Goal: Information Seeking & Learning: Find specific fact

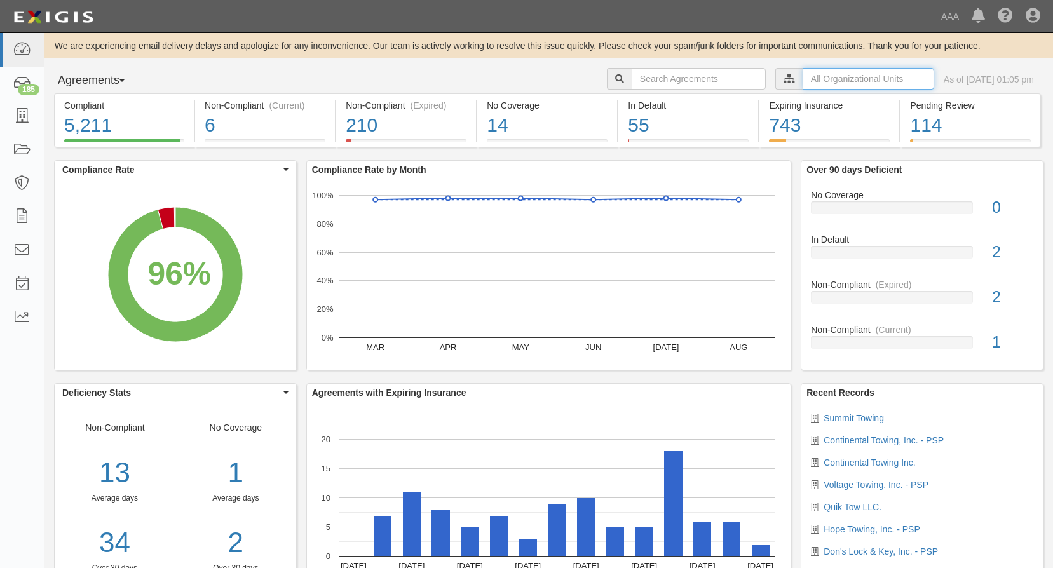
click at [812, 82] on input "text" at bounding box center [868, 79] width 132 height 22
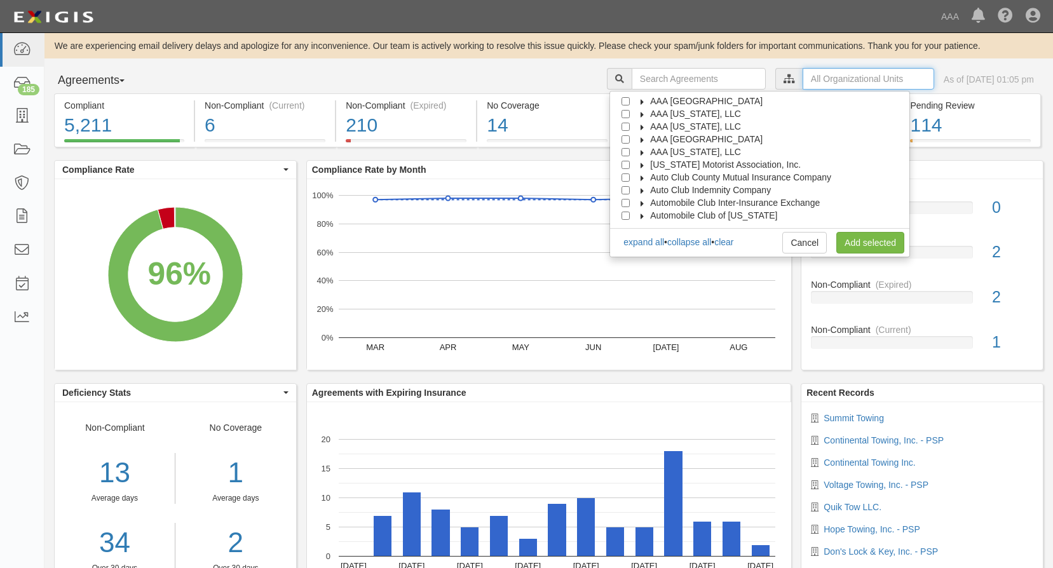
scroll to position [51, 0]
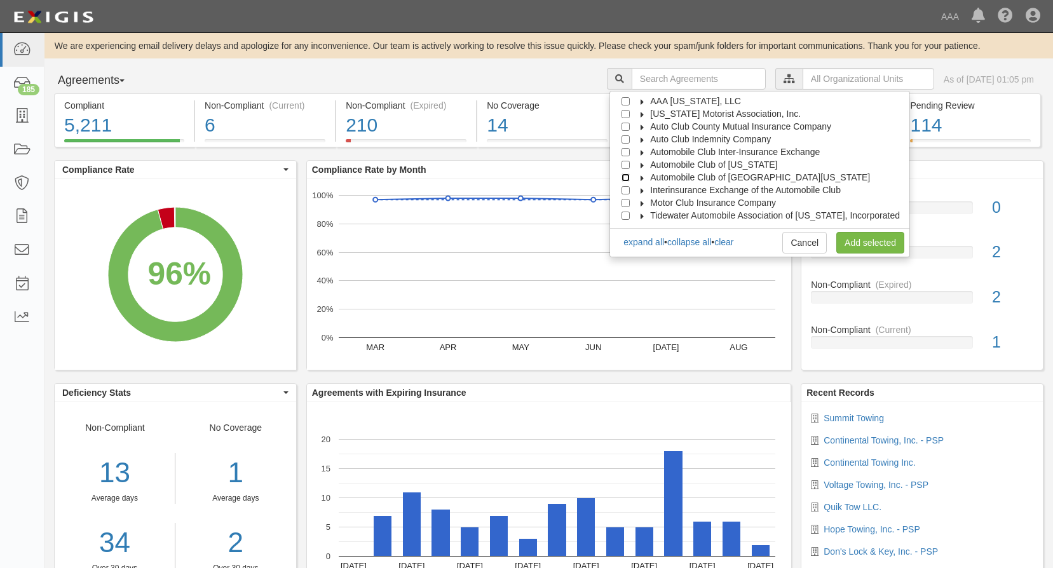
click at [630, 178] on input "Automobile Club of Southern California" at bounding box center [625, 177] width 8 height 8
checkbox input "true"
click at [882, 249] on link "Add selected" at bounding box center [870, 243] width 68 height 22
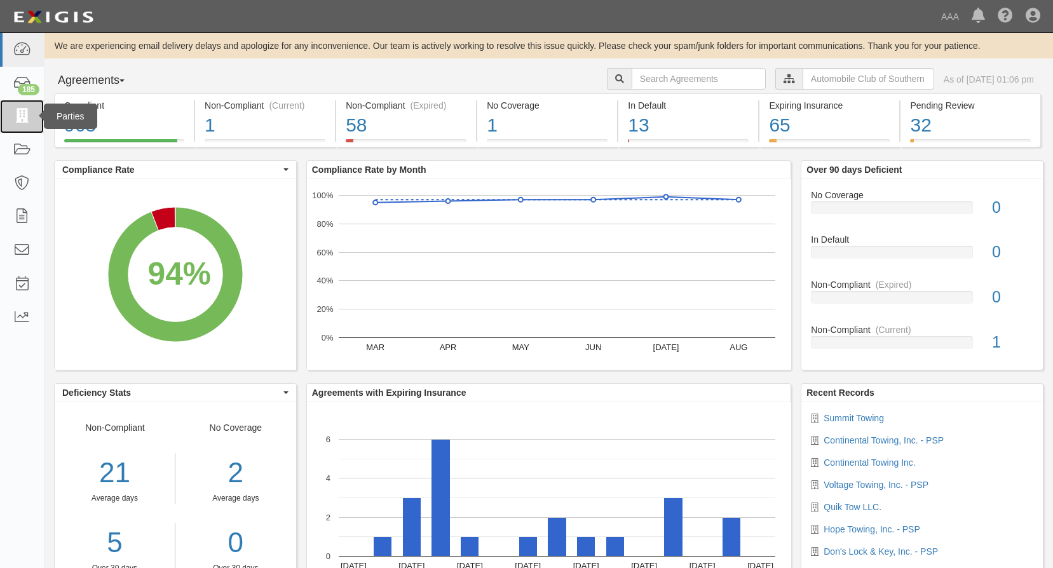
click at [24, 114] on icon at bounding box center [22, 116] width 18 height 15
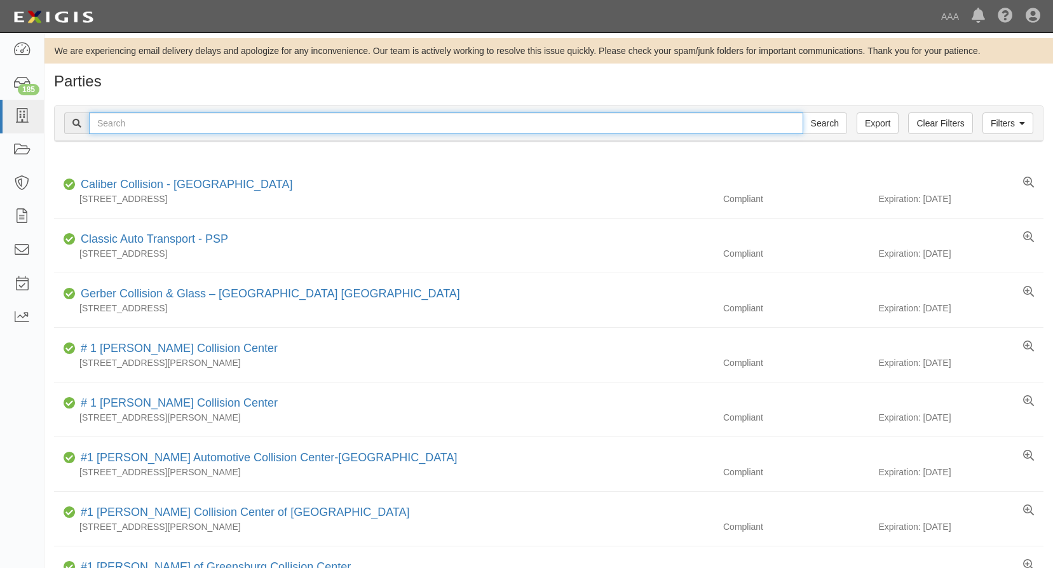
click at [164, 123] on input "text" at bounding box center [446, 123] width 714 height 22
type input "auto tech locks & keys"
click at [802, 112] on input "Search" at bounding box center [824, 123] width 44 height 22
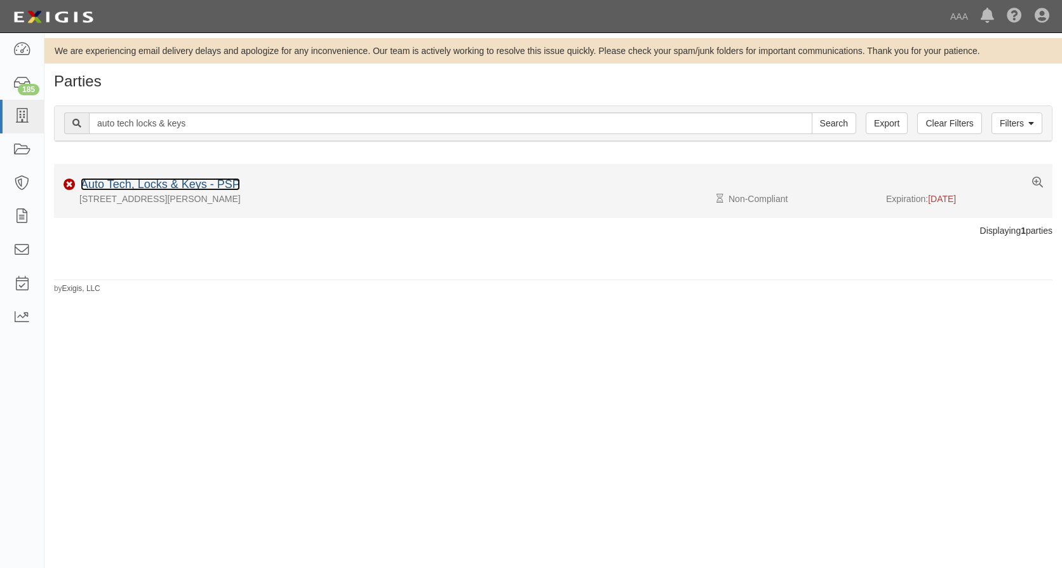
click at [176, 184] on link "Auto Tech, Locks & Keys - PSP" at bounding box center [160, 184] width 159 height 13
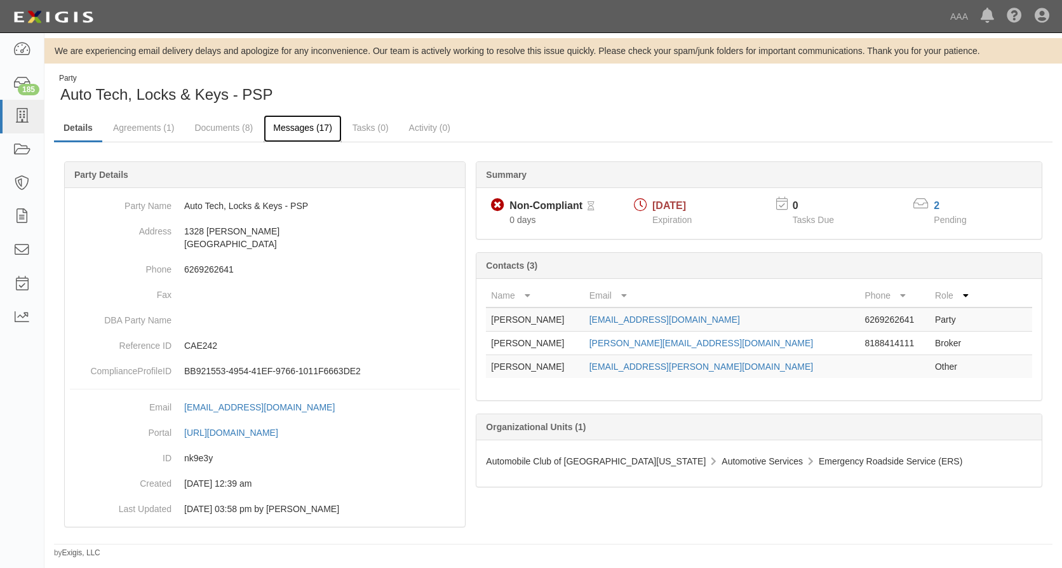
click at [282, 128] on link "Messages (17)" at bounding box center [303, 128] width 78 height 27
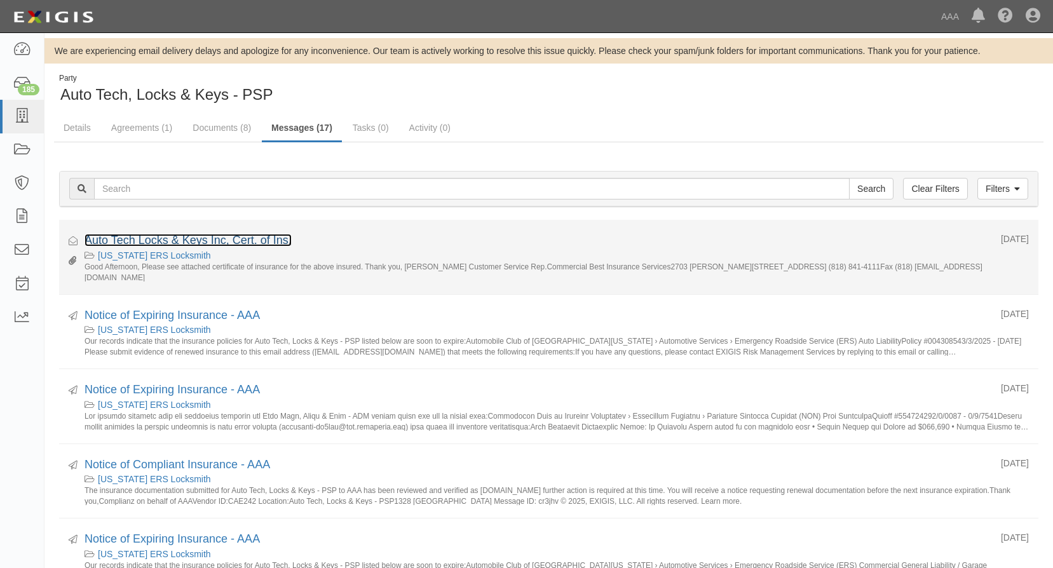
click at [218, 241] on link "Auto Tech Locks & Keys Inc, Cert. of Ins." at bounding box center [187, 240] width 207 height 13
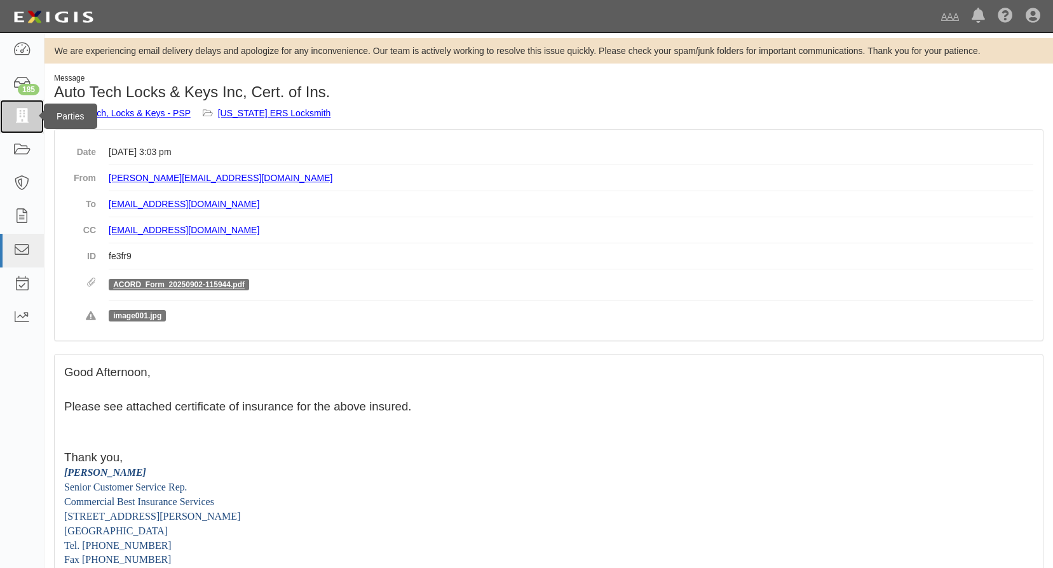
click at [21, 116] on icon at bounding box center [22, 116] width 18 height 15
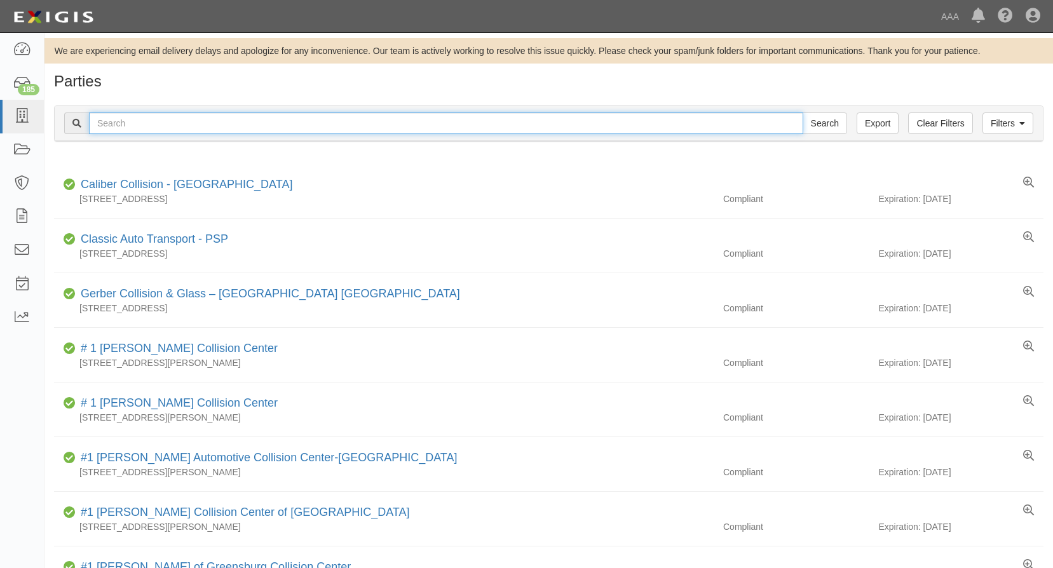
click at [146, 123] on input "text" at bounding box center [446, 123] width 714 height 22
type input "top tier towing llc"
click at [802, 112] on input "Search" at bounding box center [824, 123] width 44 height 22
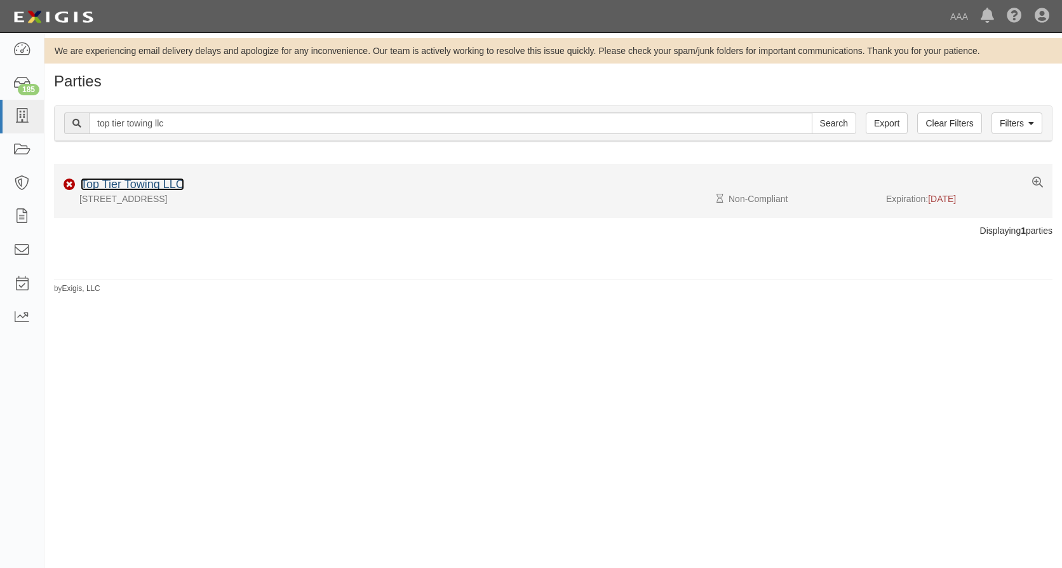
click at [172, 183] on link "Top Tier Towing LLC" at bounding box center [133, 184] width 104 height 13
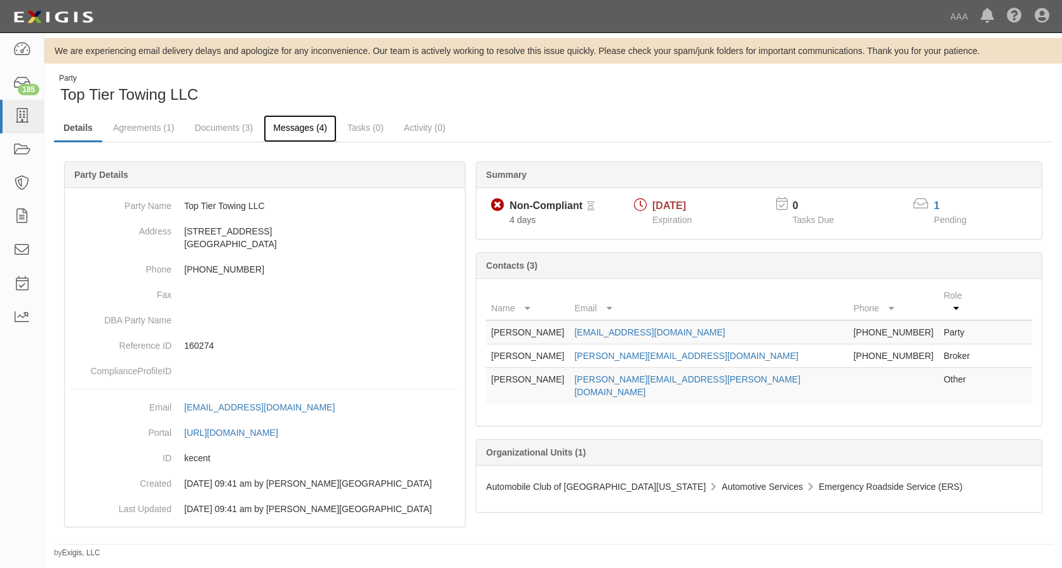
click at [290, 125] on link "Messages (4)" at bounding box center [300, 128] width 73 height 27
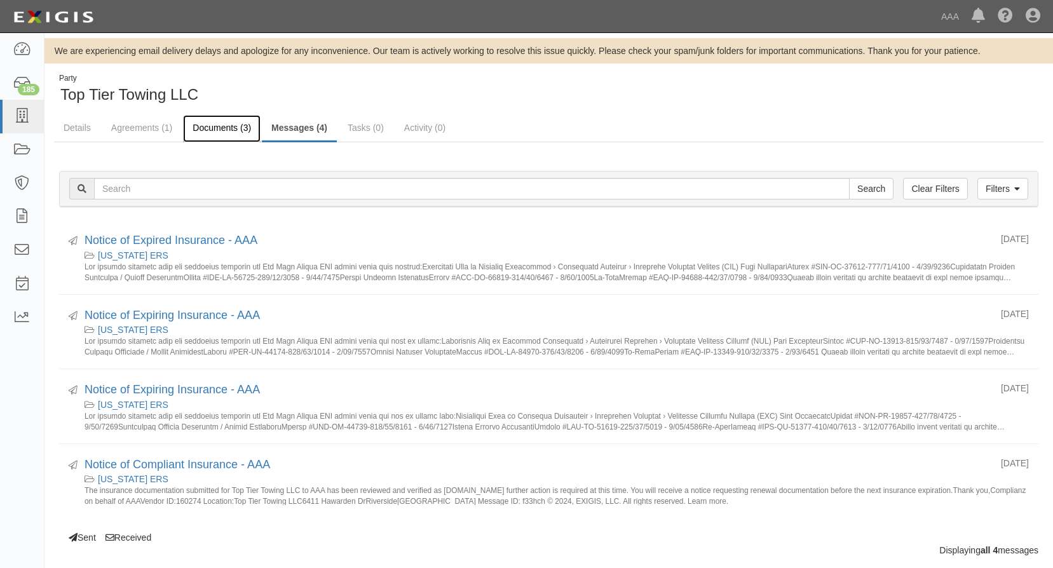
click at [213, 125] on link "Documents (3)" at bounding box center [222, 128] width 78 height 27
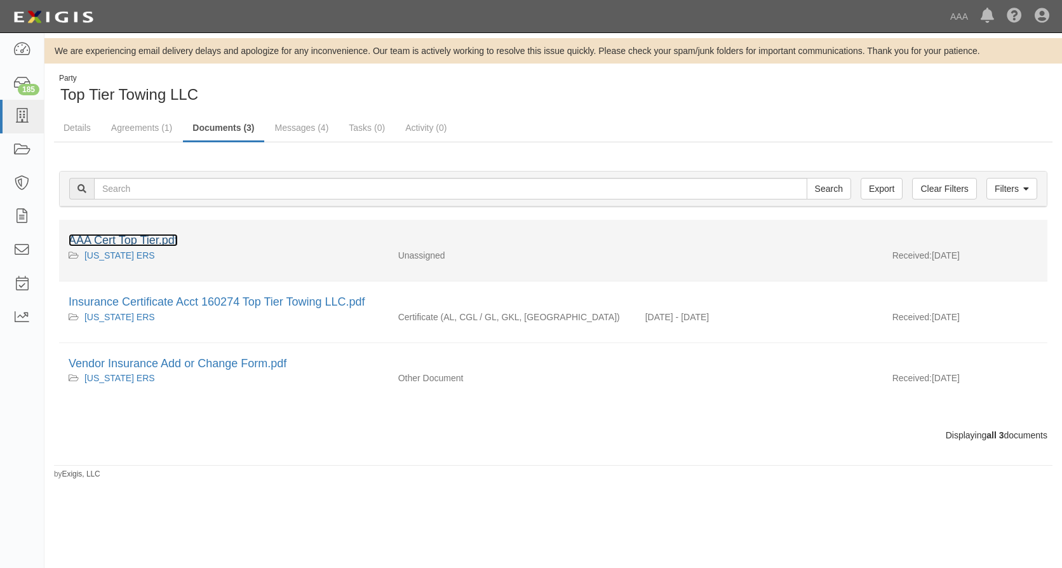
click at [152, 241] on link "AAA Cert Top Tier.pdf" at bounding box center [123, 240] width 109 height 13
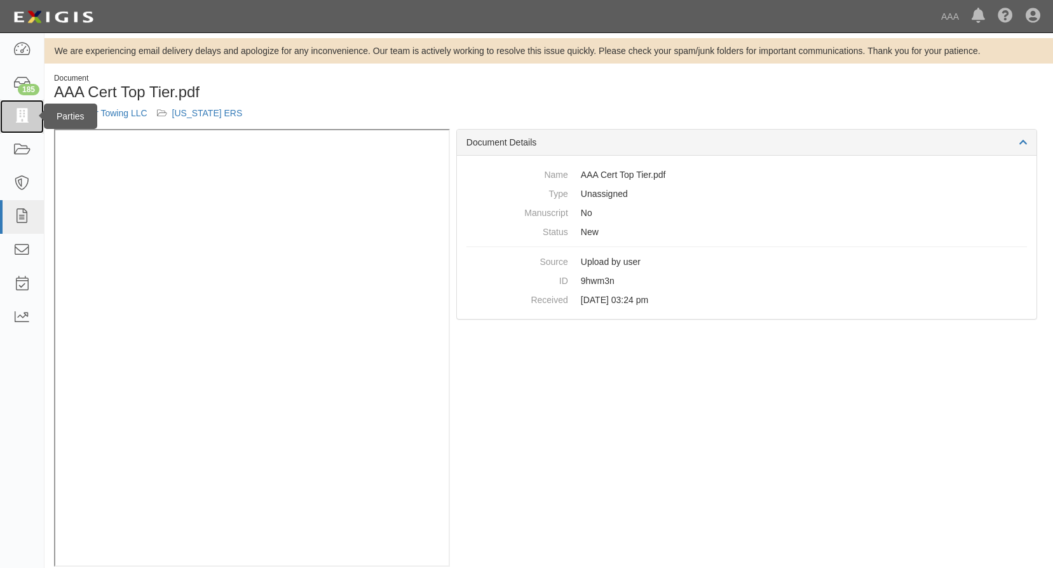
click at [29, 113] on icon at bounding box center [22, 116] width 18 height 15
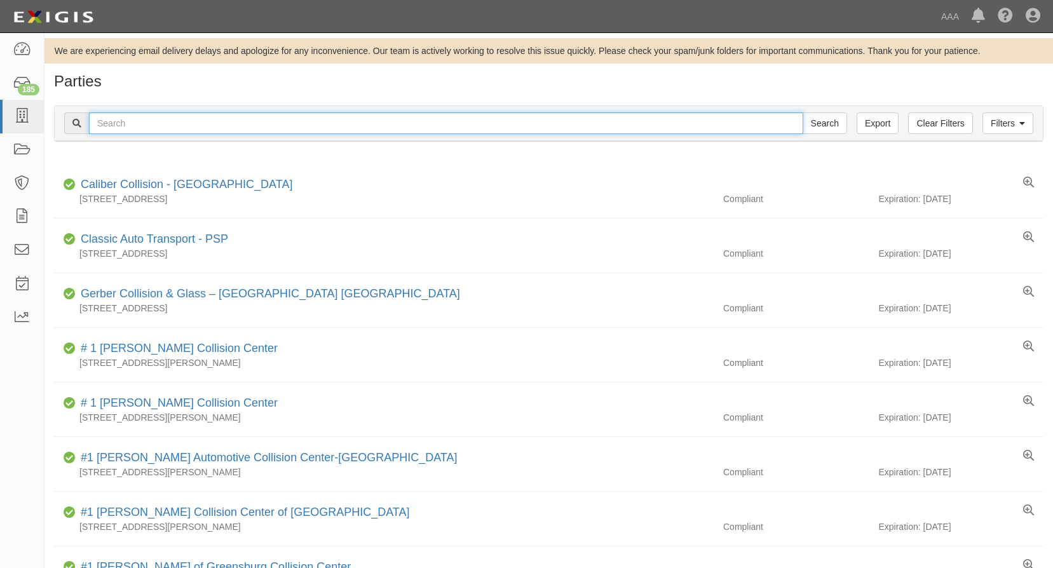
click at [148, 120] on input "text" at bounding box center [446, 123] width 714 height 22
type input "citori inc"
click at [802, 112] on input "Search" at bounding box center [824, 123] width 44 height 22
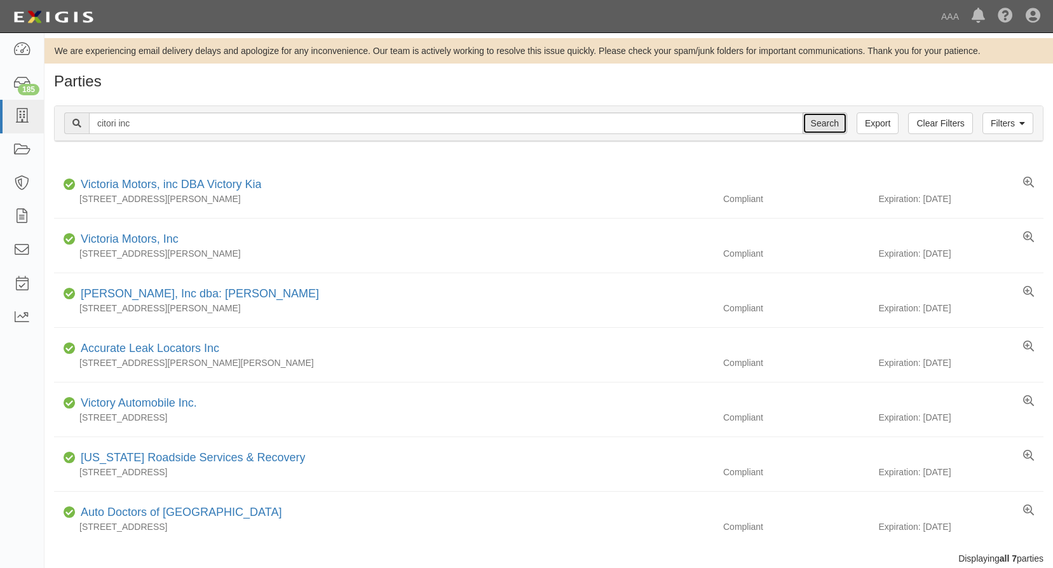
drag, startPoint x: 820, startPoint y: 119, endPoint x: 811, endPoint y: 119, distance: 8.9
click at [820, 119] on input "Search" at bounding box center [824, 123] width 44 height 22
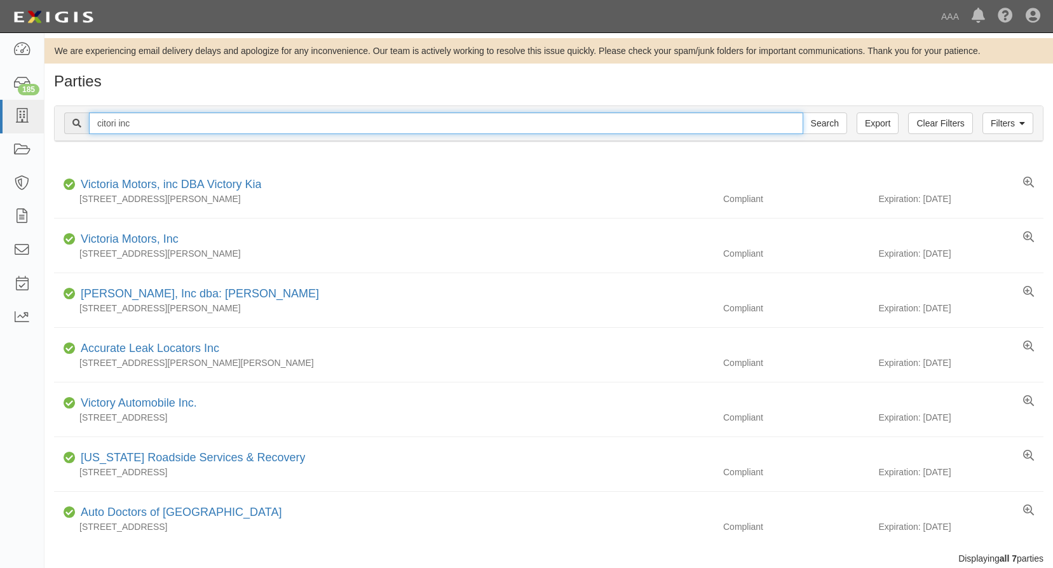
drag, startPoint x: 144, startPoint y: 121, endPoint x: -3, endPoint y: 121, distance: 146.8
click at [0, 121] on html "Toggle navigation Dashboard 185 Inbox Parties Agreements Coverages Documents Me…" at bounding box center [526, 311] width 1053 height 622
type input "G & M Towing and recovery"
click at [802, 112] on input "Search" at bounding box center [824, 123] width 44 height 22
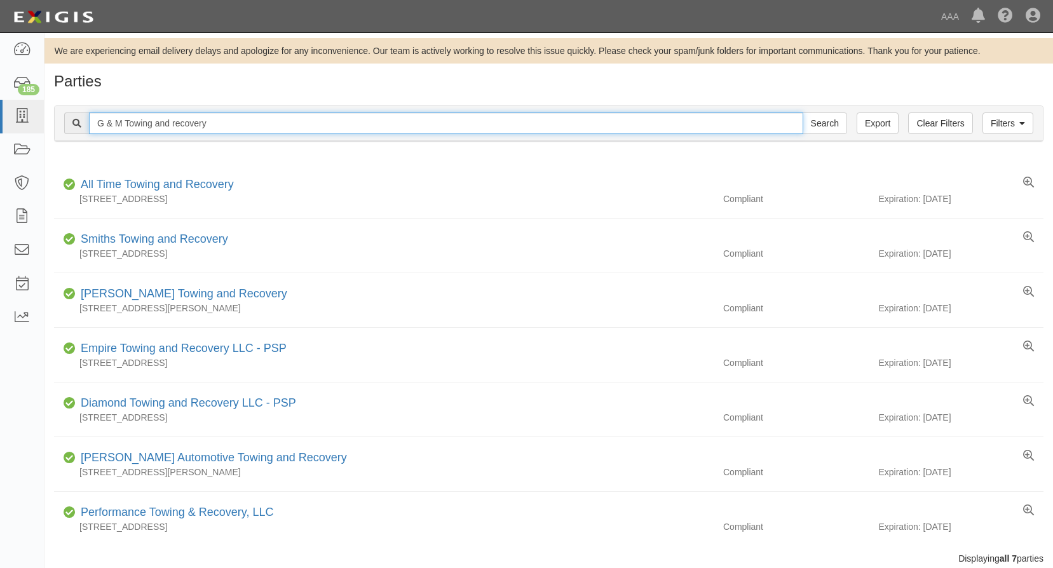
click at [102, 122] on input "G & M Towing and recovery" at bounding box center [446, 123] width 714 height 22
click at [109, 123] on input "G& M Towing and recovery" at bounding box center [446, 123] width 714 height 22
type input "G&M Towing and recovery"
click at [802, 112] on input "Search" at bounding box center [824, 123] width 44 height 22
drag, startPoint x: 209, startPoint y: 121, endPoint x: 53, endPoint y: 114, distance: 156.5
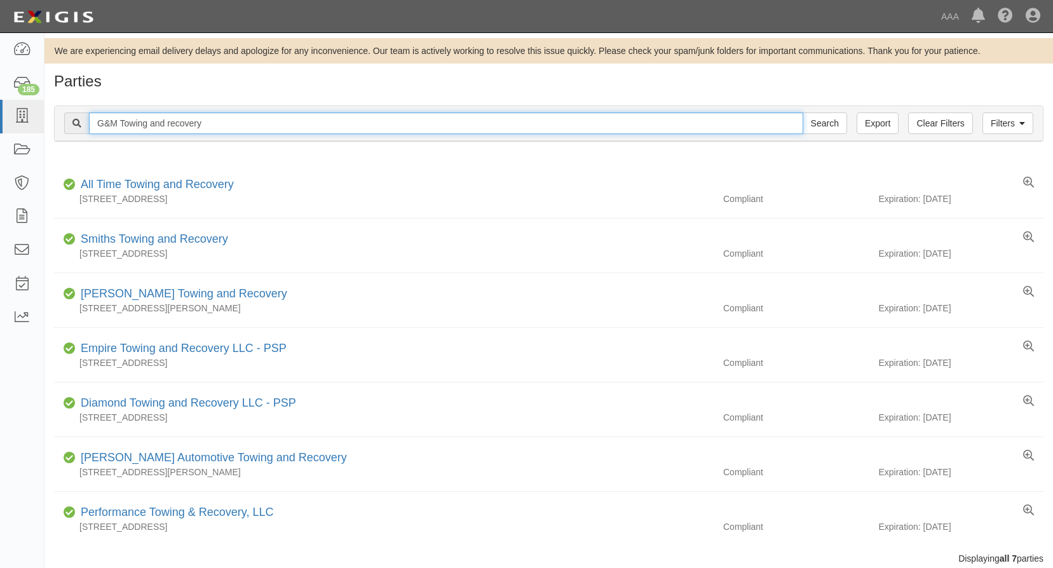
click at [53, 114] on div "Filters Clear Filters Export G&M Towing and recovery Search Filters Compliance …" at bounding box center [548, 125] width 1008 height 58
type input "cae849"
click at [802, 112] on input "Search" at bounding box center [824, 123] width 44 height 22
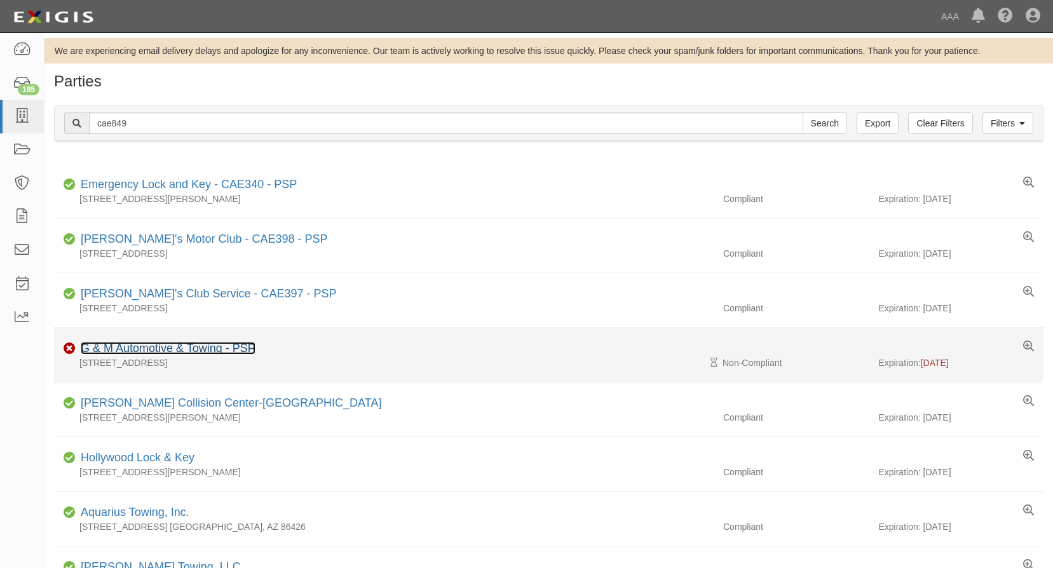
click at [192, 348] on link "G & M Automotive & Towing - PSP" at bounding box center [168, 348] width 175 height 13
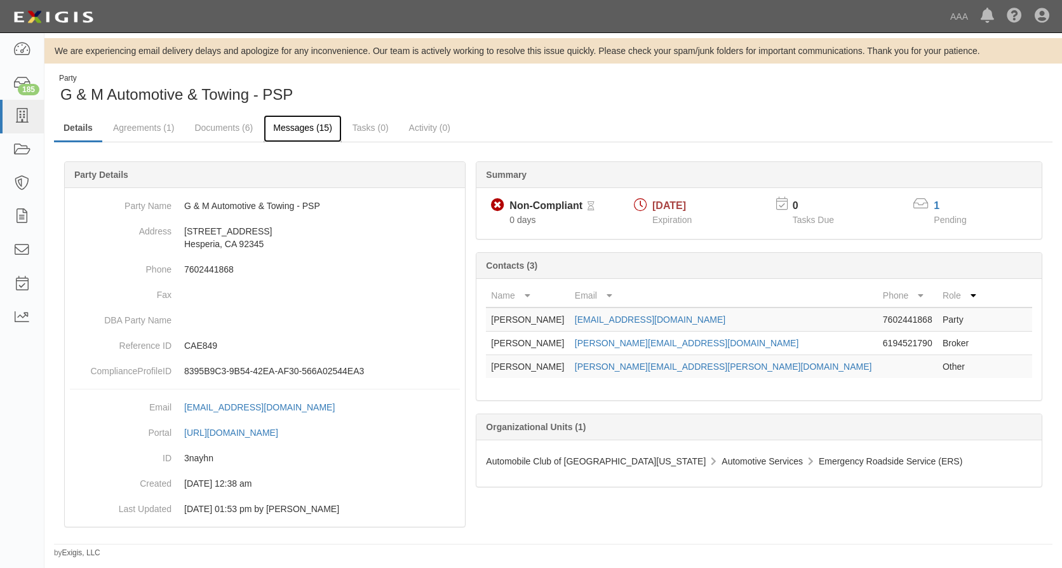
click at [304, 125] on link "Messages (15)" at bounding box center [303, 128] width 78 height 27
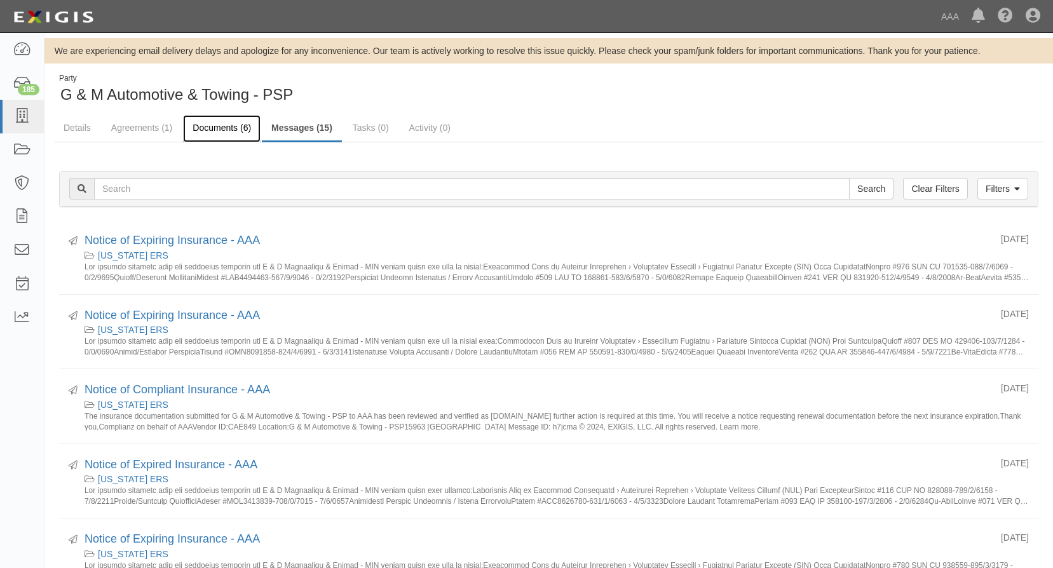
click at [229, 126] on link "Documents (6)" at bounding box center [222, 128] width 78 height 27
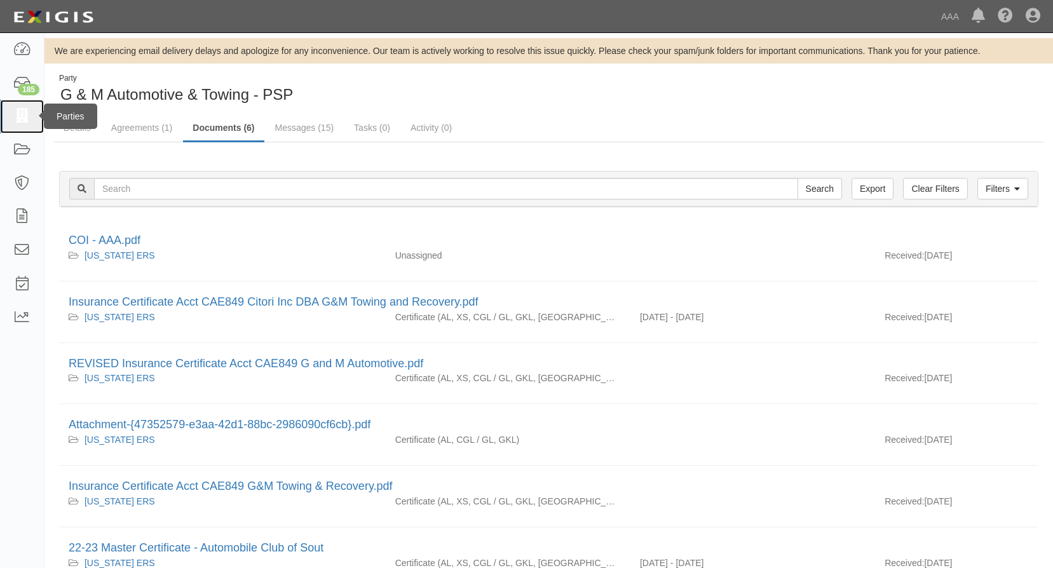
click at [24, 112] on icon at bounding box center [22, 116] width 18 height 15
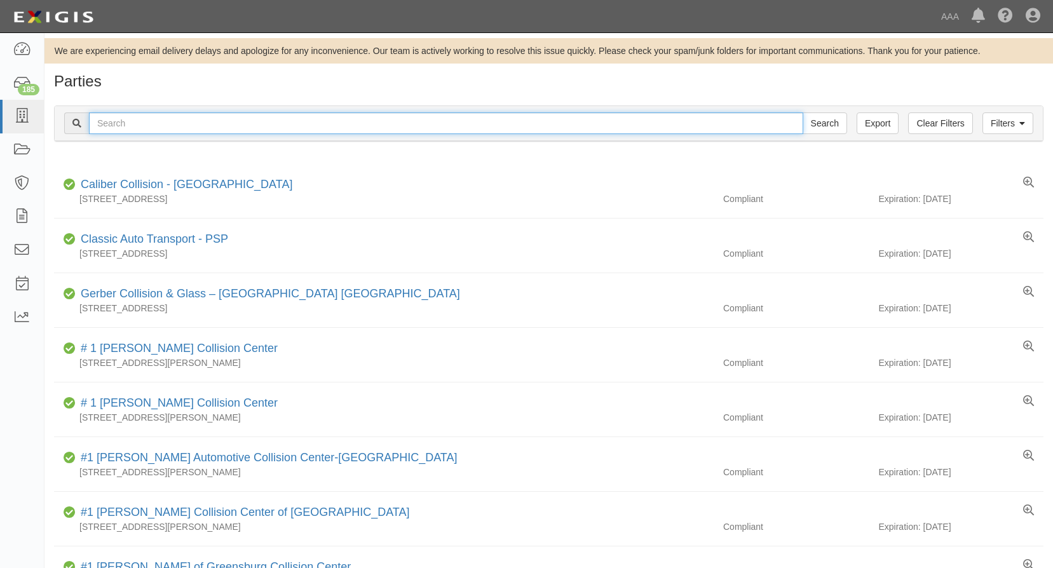
click at [200, 123] on input "text" at bounding box center [446, 123] width 714 height 22
type input "auto lock specialists"
click at [802, 112] on input "Search" at bounding box center [824, 123] width 44 height 22
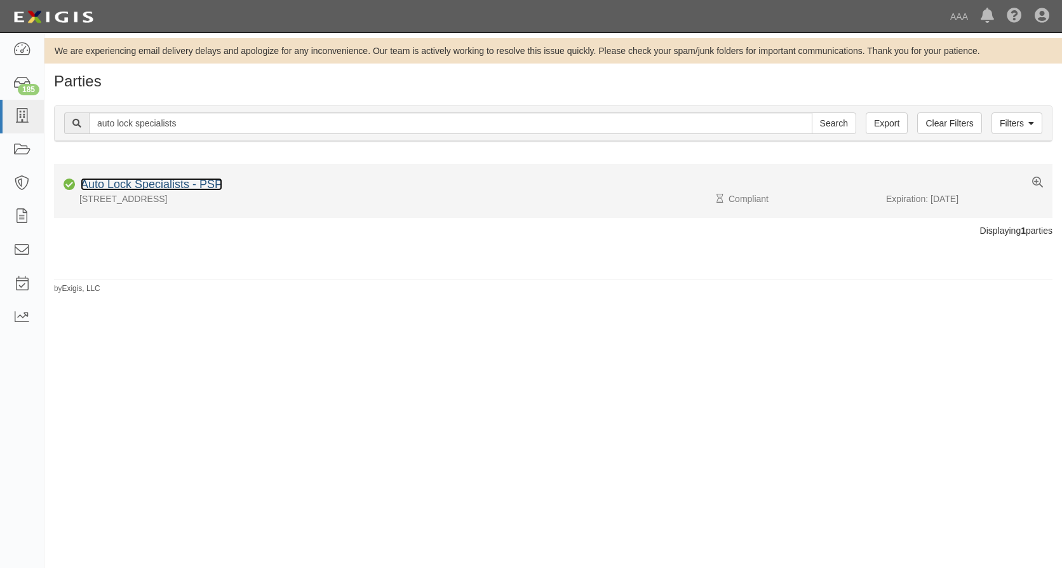
click at [160, 179] on link "Auto Lock Specialists - PSP" at bounding box center [152, 184] width 142 height 13
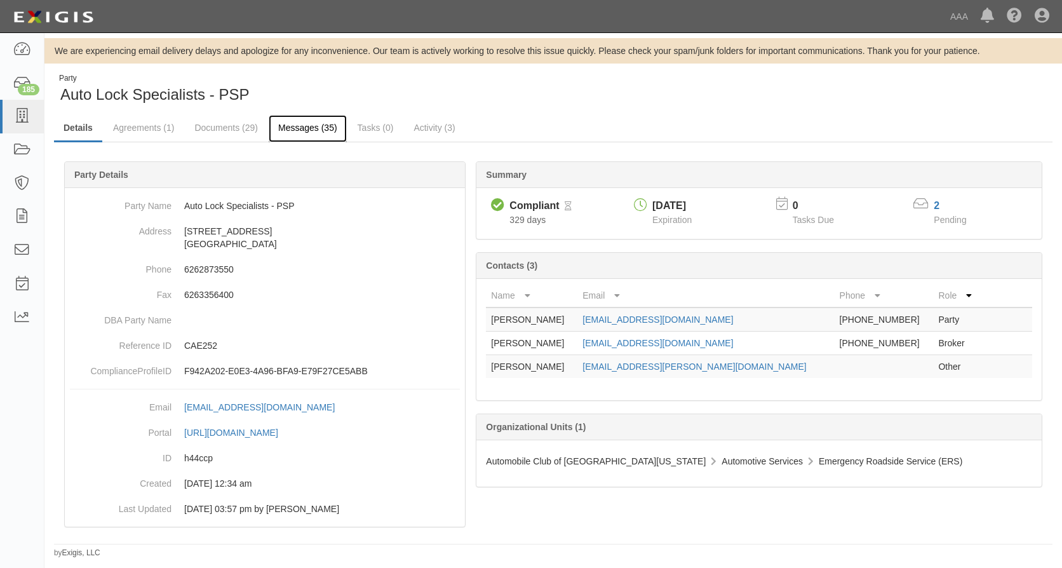
click at [311, 128] on link "Messages (35)" at bounding box center [308, 128] width 78 height 27
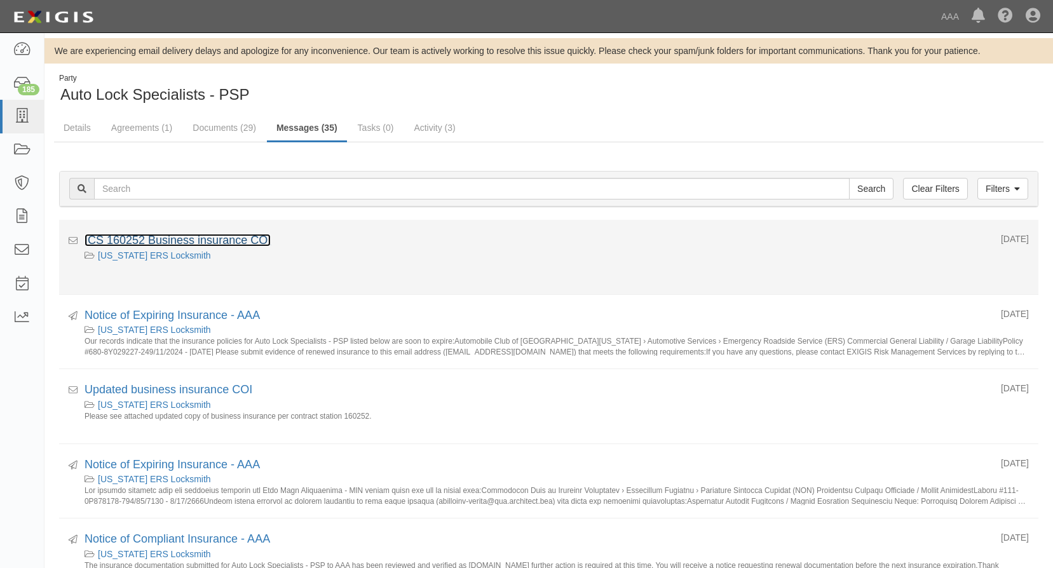
click at [192, 237] on link "ICS 160252 Business insurance COI" at bounding box center [177, 240] width 186 height 13
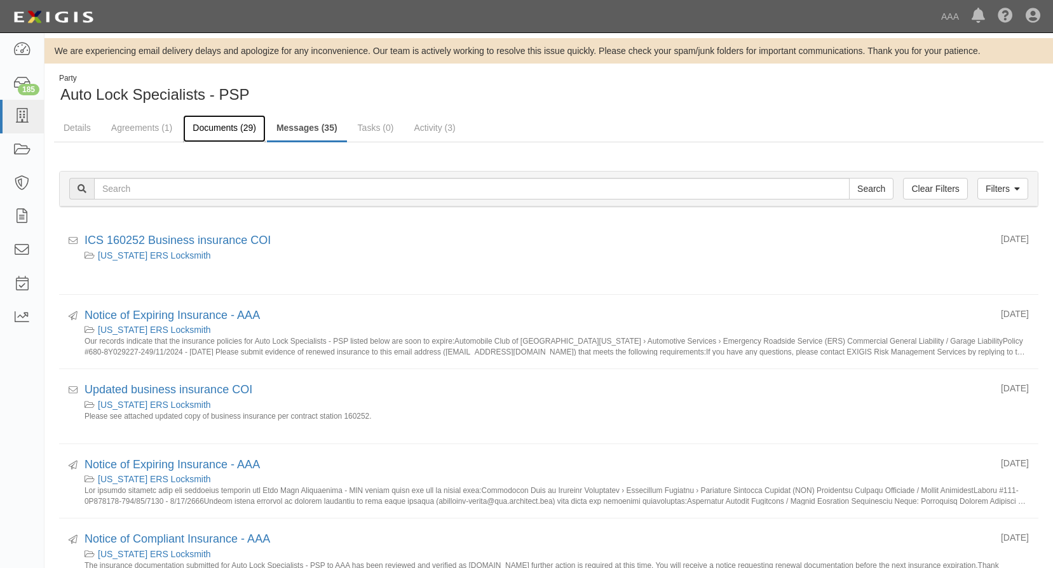
click at [228, 125] on link "Documents (29)" at bounding box center [224, 128] width 83 height 27
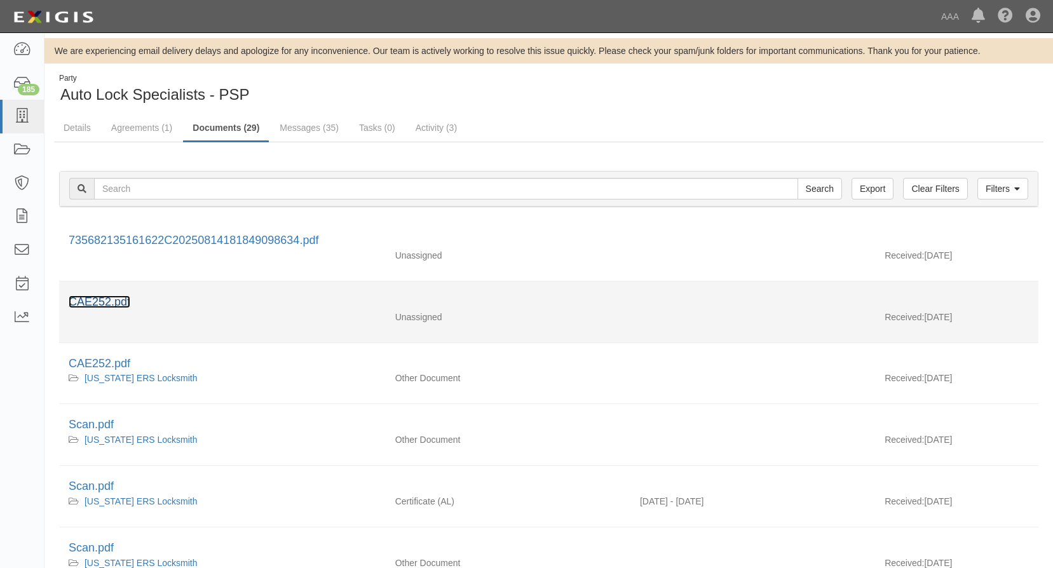
click at [123, 295] on link "CAE252.pdf" at bounding box center [100, 301] width 62 height 13
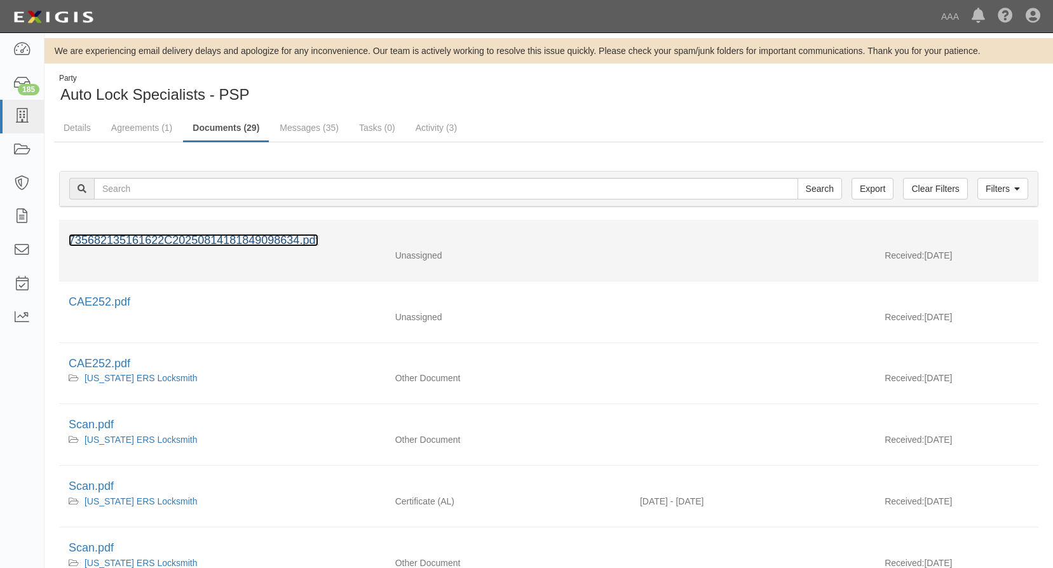
click at [115, 234] on link "735682135161622C20250814181849098634.pdf" at bounding box center [194, 240] width 250 height 13
